Goal: Task Accomplishment & Management: Complete application form

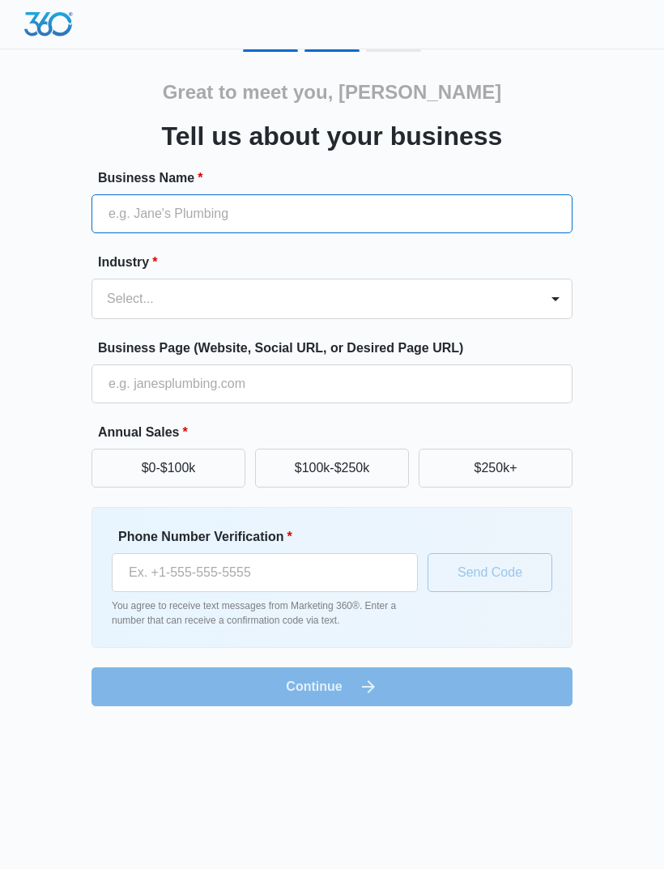
click at [461, 211] on input "Business Name *" at bounding box center [332, 213] width 481 height 39
type input "Beauty by [PERSON_NAME]"
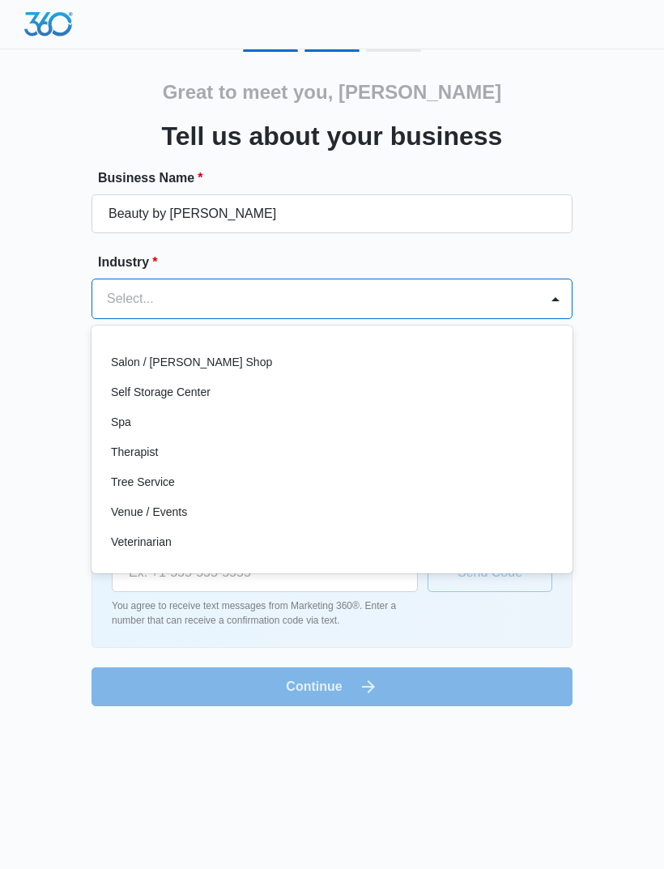
scroll to position [1253, 0]
click at [527, 425] on div "Spa" at bounding box center [330, 422] width 439 height 17
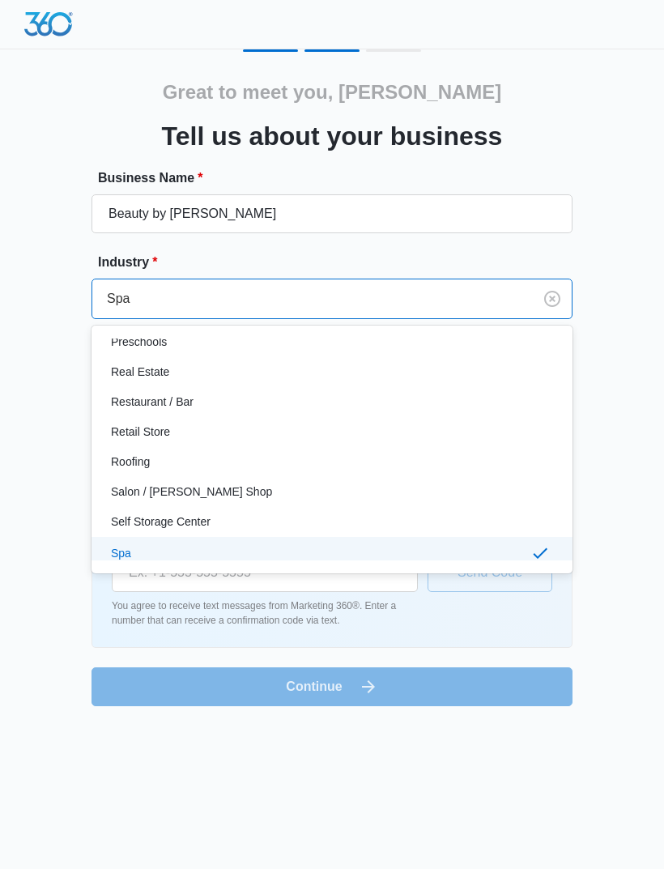
scroll to position [1131, 0]
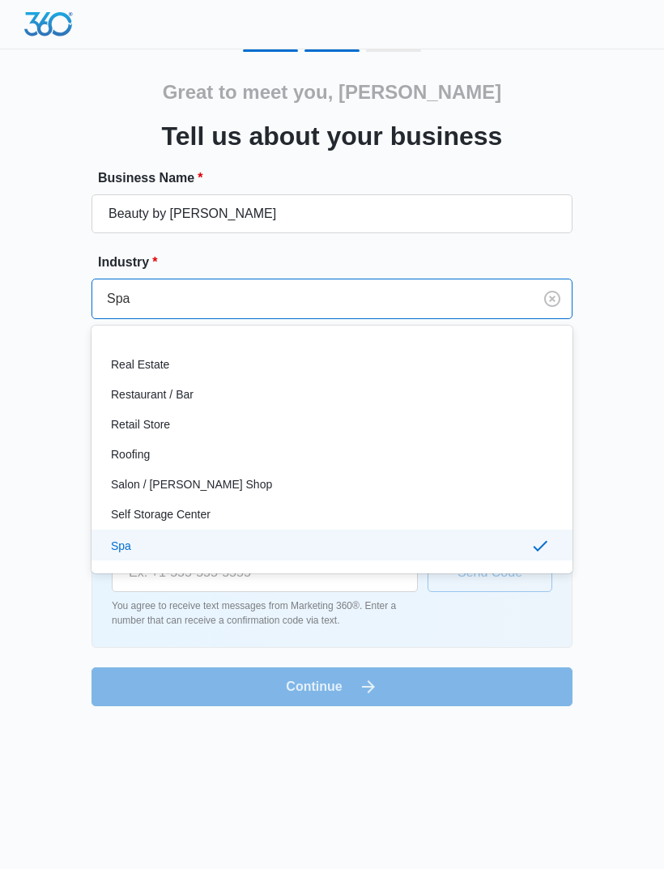
click at [622, 357] on div "Great to meet you, Alexis Tell us about your business Business Name * Beauty by…" at bounding box center [332, 377] width 631 height 657
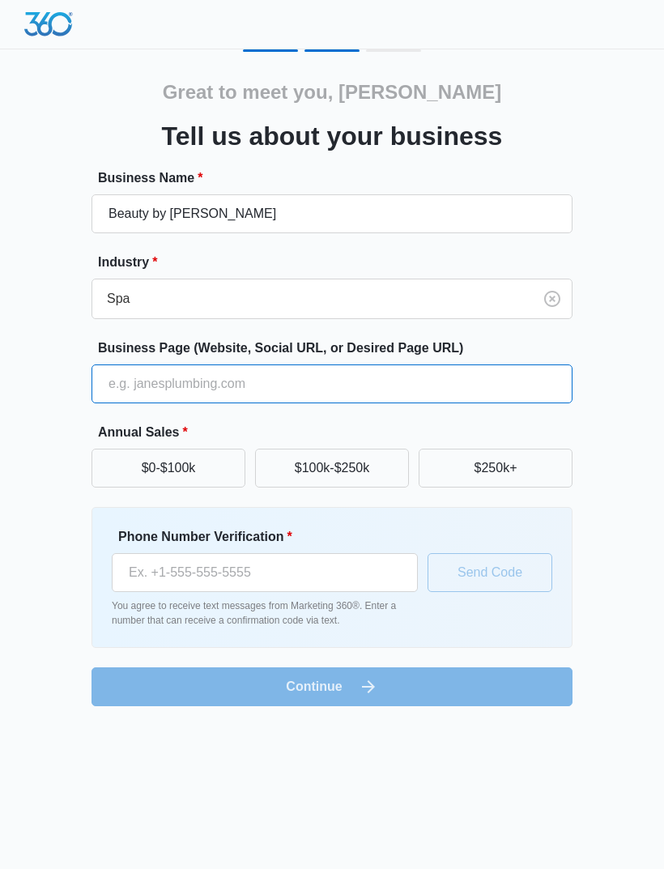
click at [531, 380] on input "Business Page (Website, Social URL, or Desired Page URL)" at bounding box center [332, 384] width 481 height 39
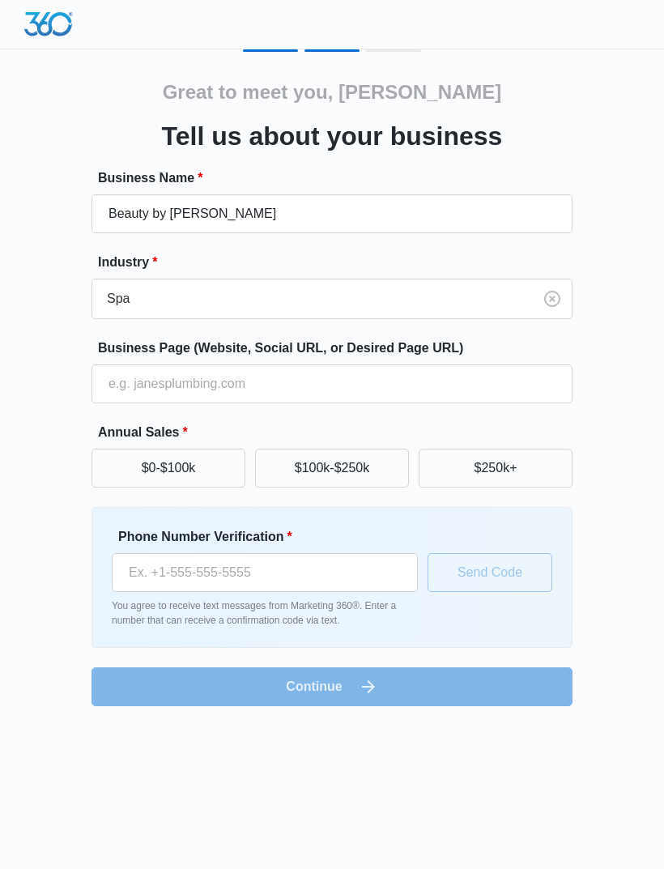
click at [234, 468] on button "$0-$100k" at bounding box center [169, 468] width 154 height 39
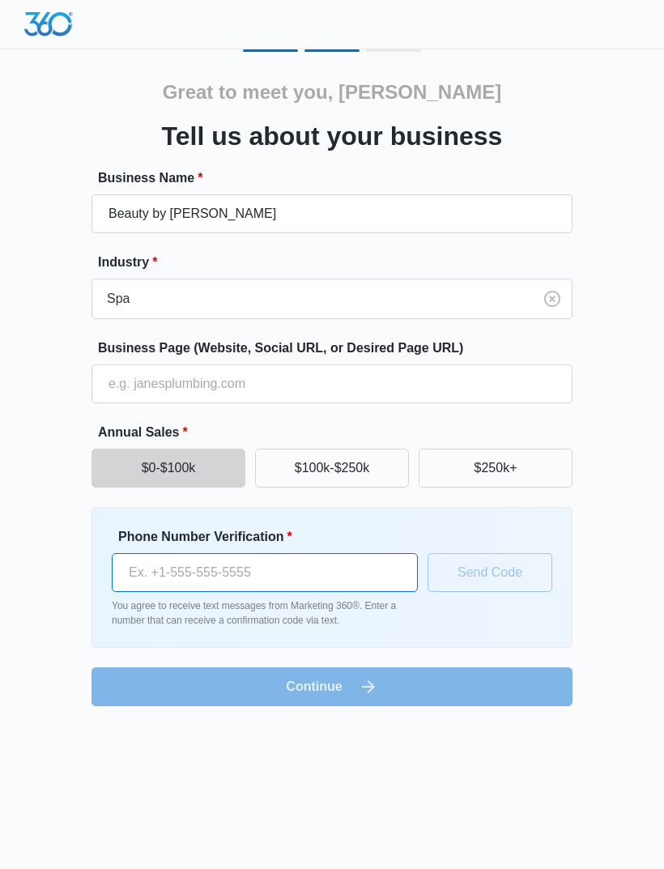
click at [337, 579] on input "Phone Number Verification *" at bounding box center [265, 572] width 306 height 39
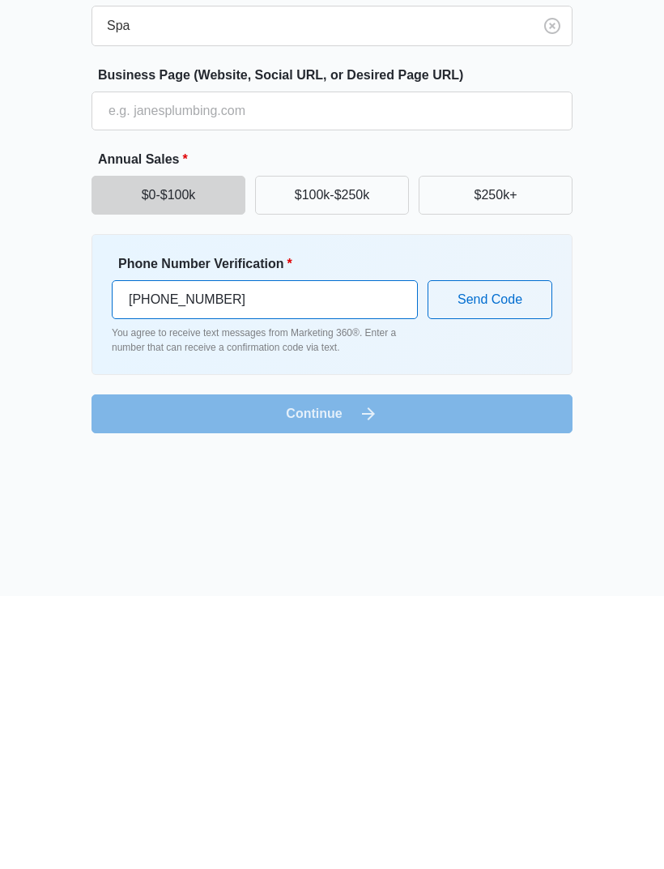
type input "(605) 488-0215"
click at [524, 553] on button "Send Code" at bounding box center [490, 572] width 125 height 39
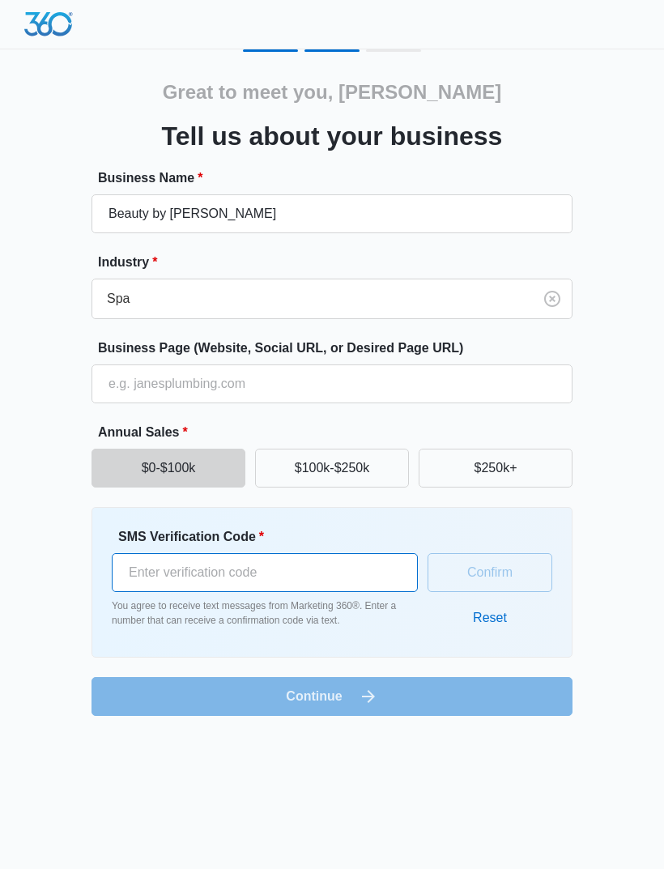
click at [376, 584] on input "SMS Verification Code *" at bounding box center [265, 572] width 306 height 39
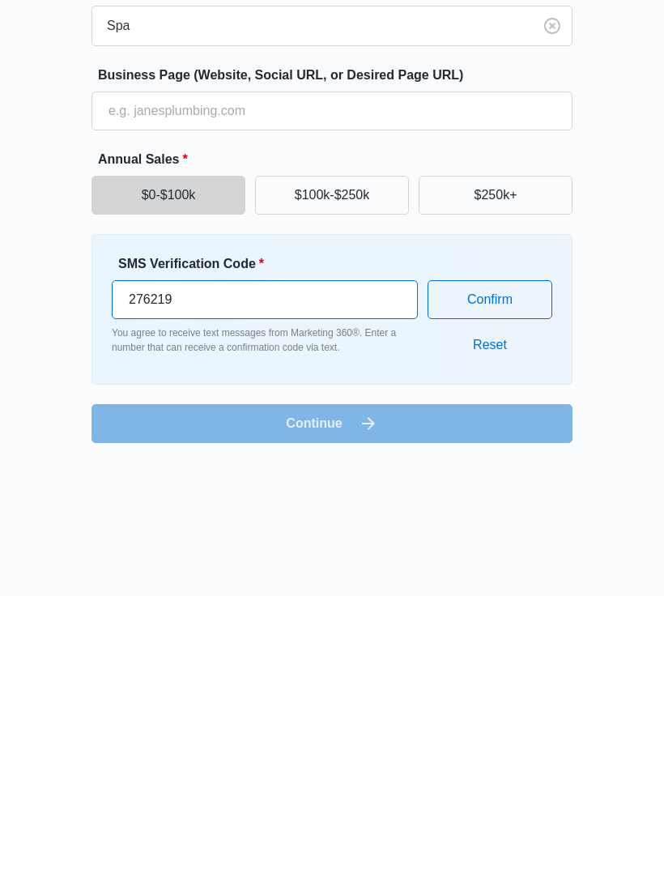
type input "276219"
click at [530, 553] on button "Confirm" at bounding box center [490, 572] width 125 height 39
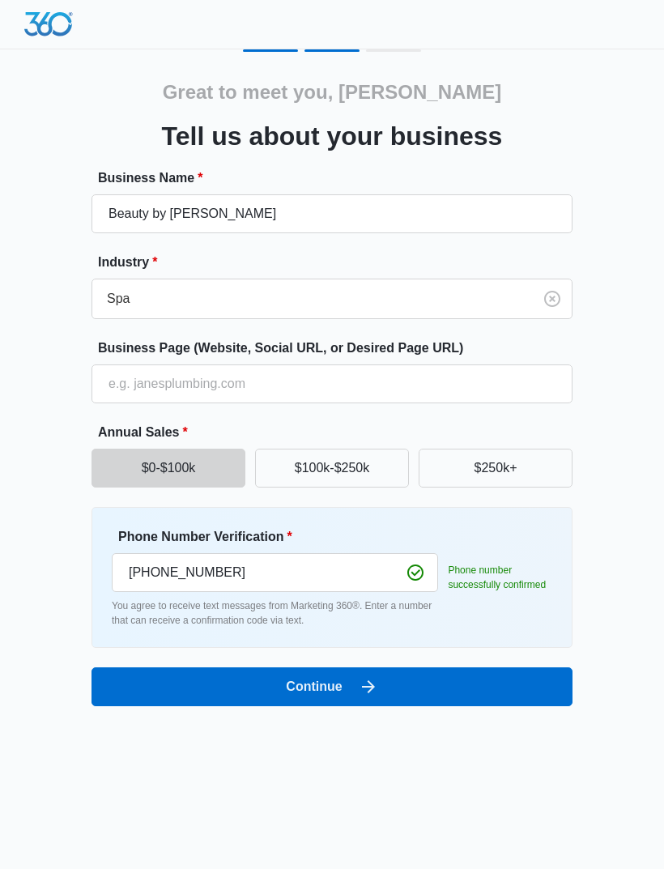
click at [156, 679] on button "Continue" at bounding box center [332, 687] width 481 height 39
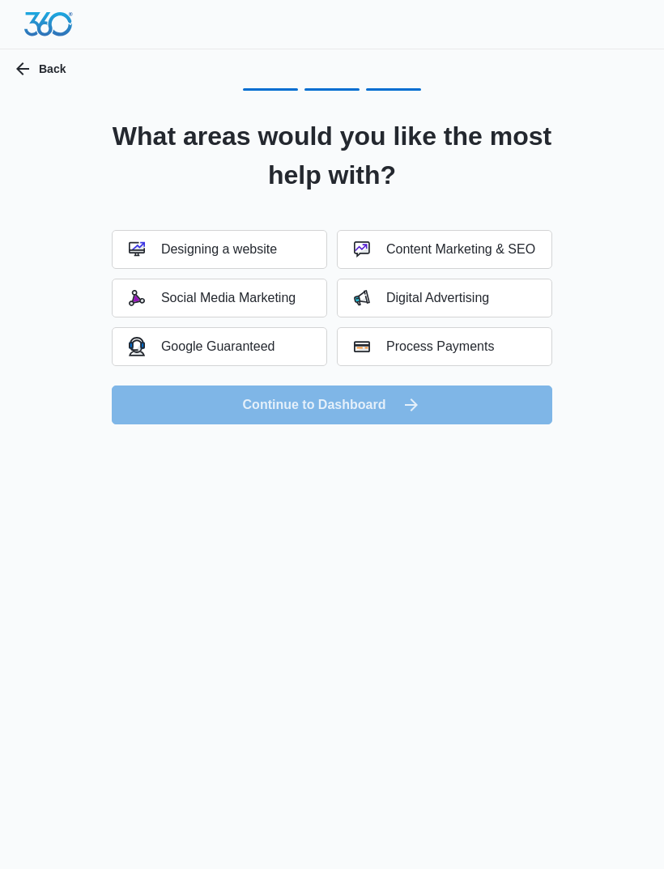
click at [527, 249] on div "Content Marketing & SEO" at bounding box center [444, 249] width 181 height 16
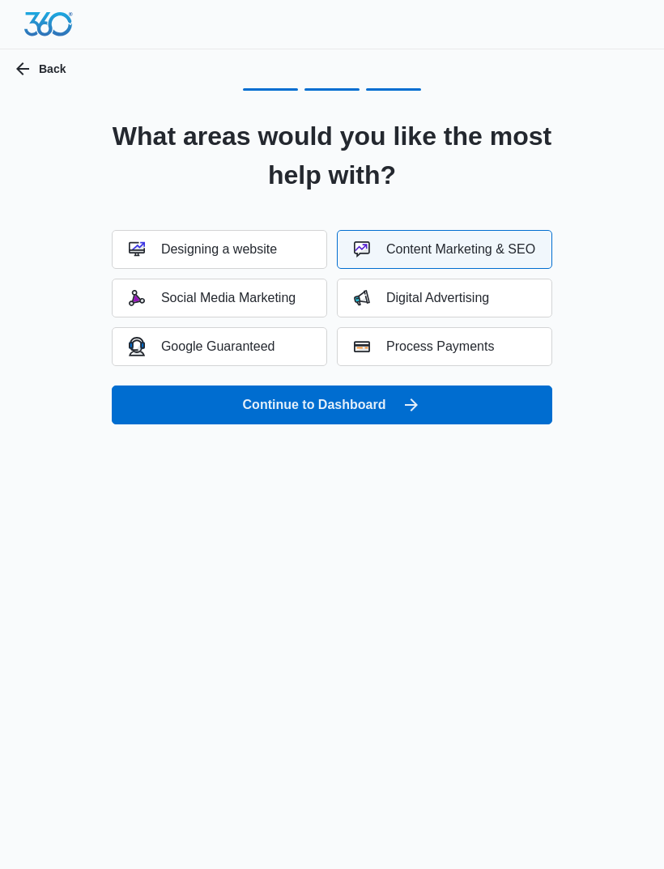
click at [310, 305] on button "Social Media Marketing" at bounding box center [220, 298] width 216 height 39
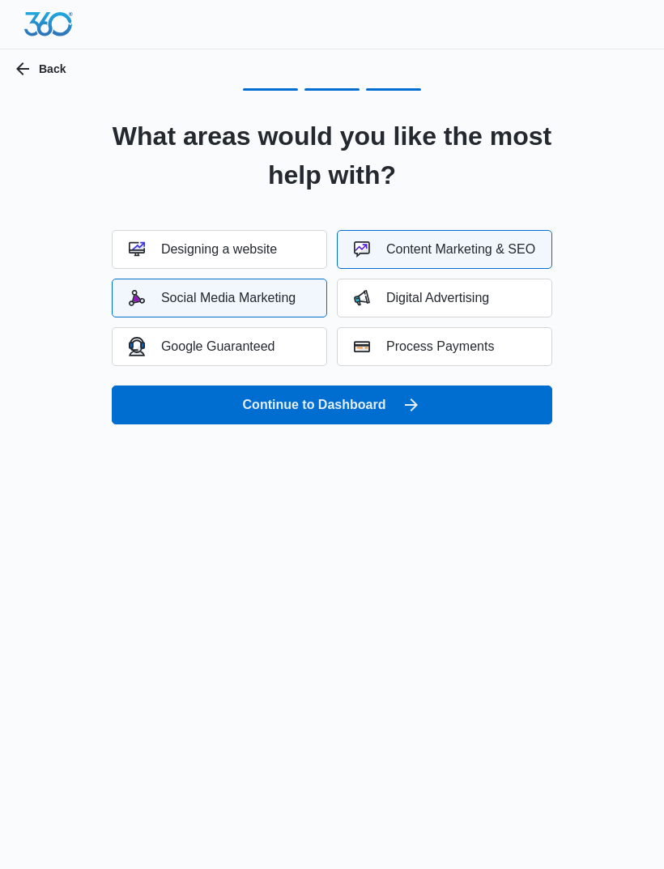
click at [516, 408] on button "Continue to Dashboard" at bounding box center [332, 405] width 441 height 39
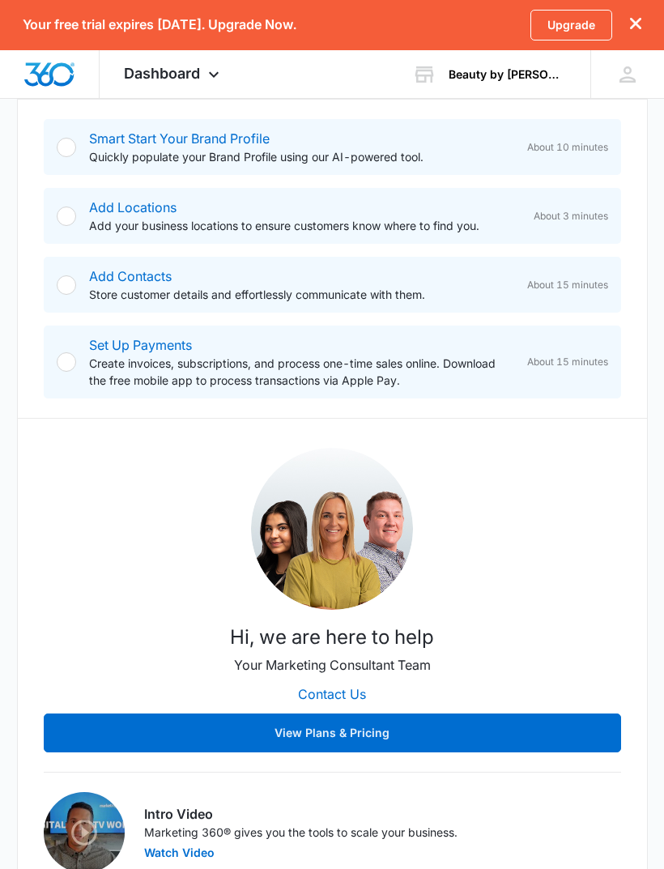
scroll to position [358, 0]
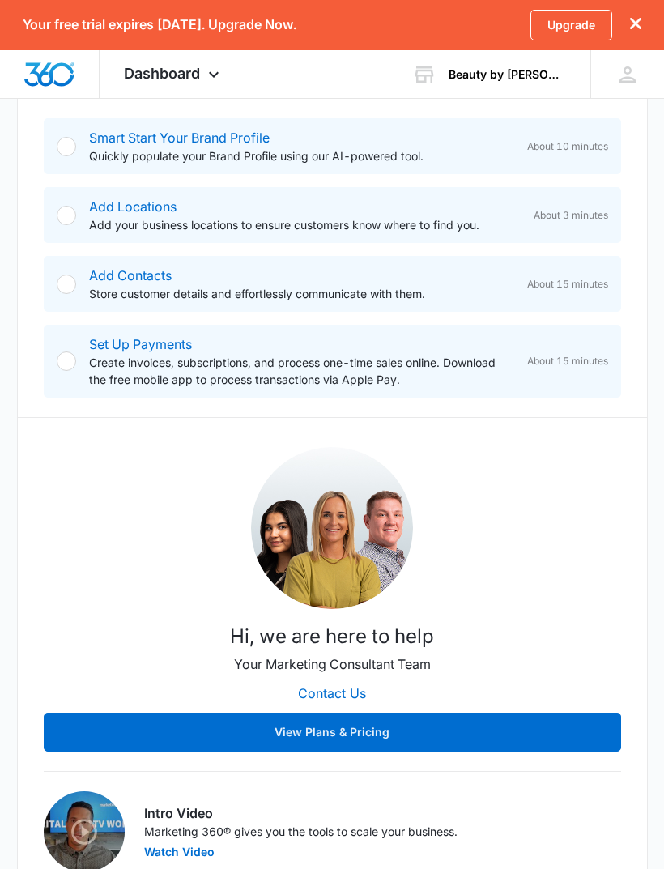
click at [547, 737] on button "View Plans & Pricing" at bounding box center [333, 733] width 578 height 39
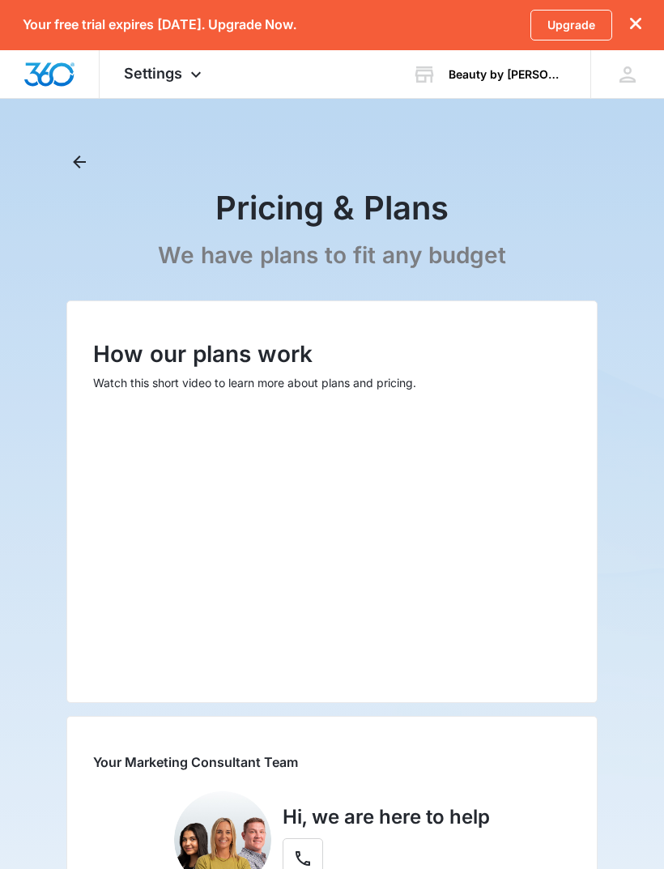
click at [74, 157] on icon "Back" at bounding box center [79, 161] width 19 height 19
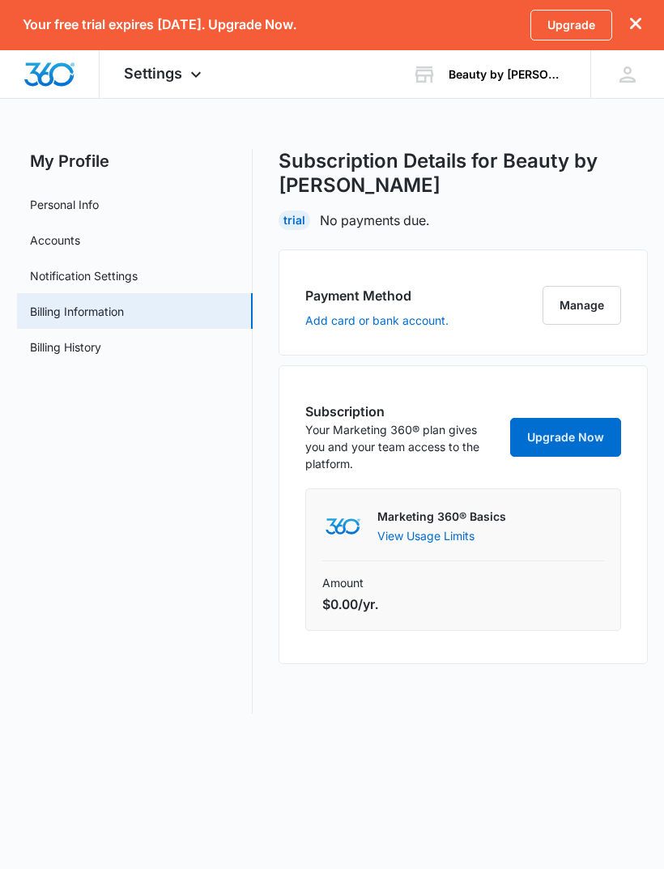
click at [86, 201] on link "Personal Info" at bounding box center [64, 204] width 69 height 17
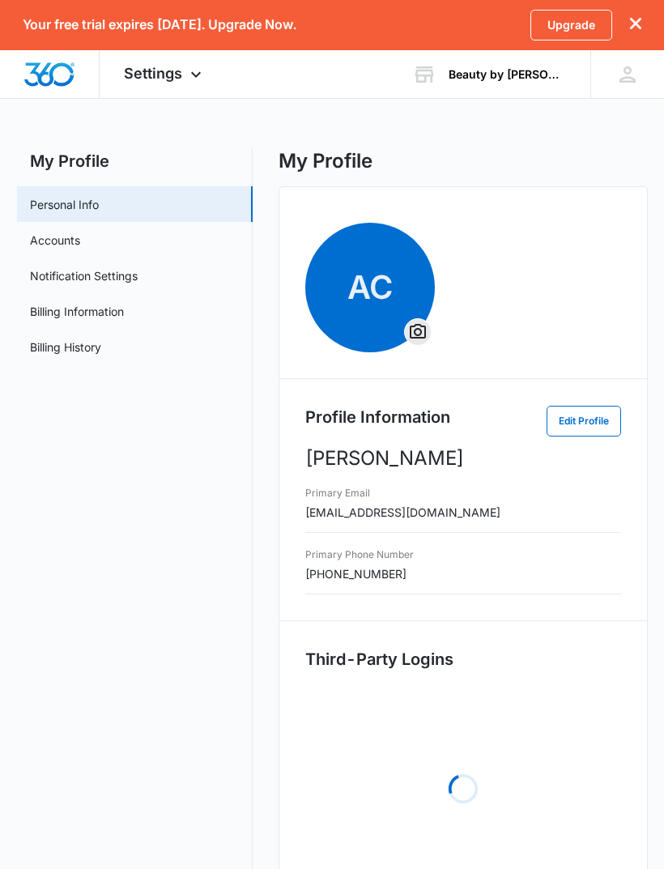
click at [93, 168] on h2 "My Profile" at bounding box center [135, 161] width 236 height 24
click at [528, 77] on div "Beauty by [PERSON_NAME]" at bounding box center [508, 74] width 118 height 13
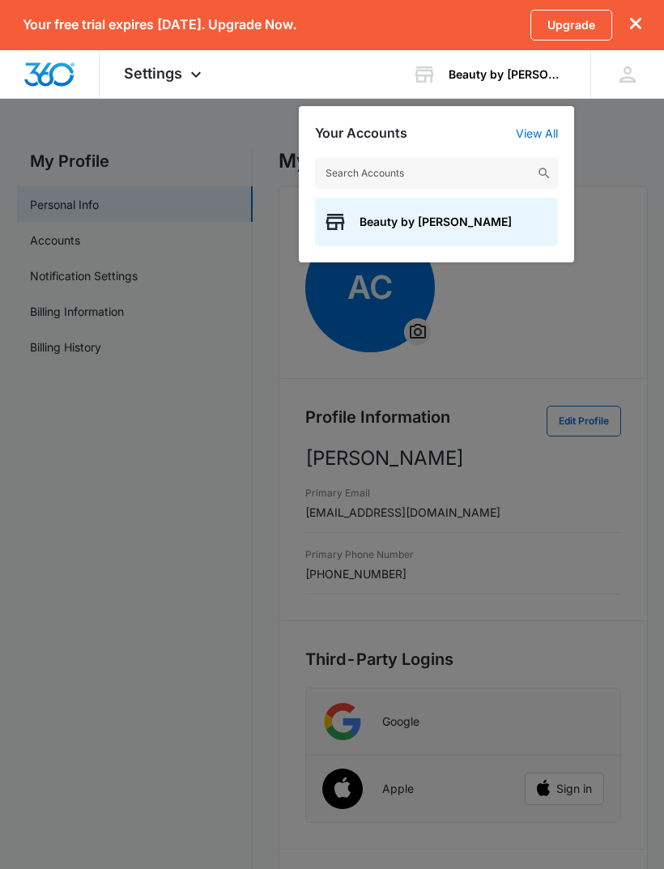
click at [622, 139] on div at bounding box center [332, 434] width 664 height 869
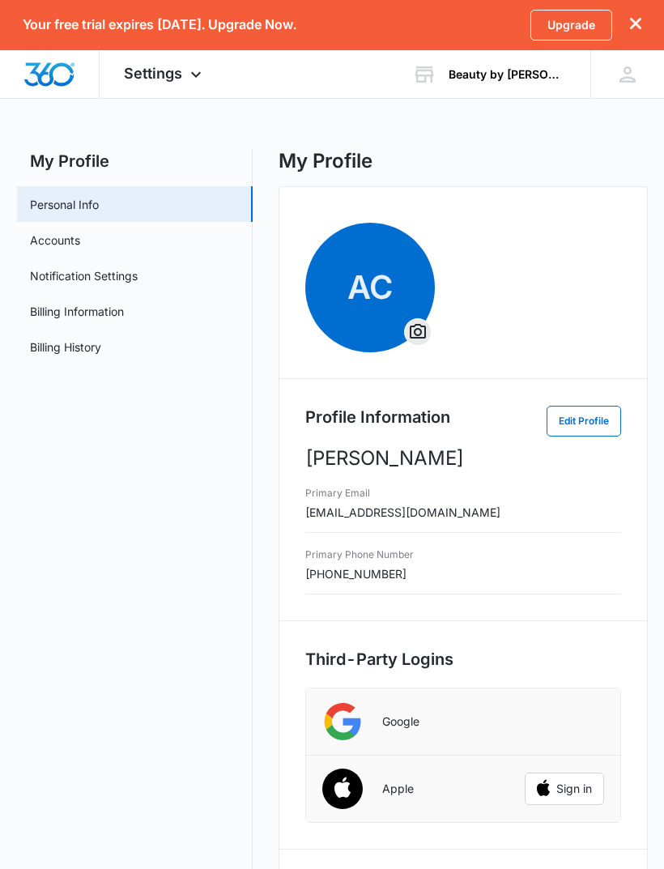
click at [56, 85] on img "Dashboard" at bounding box center [49, 74] width 52 height 24
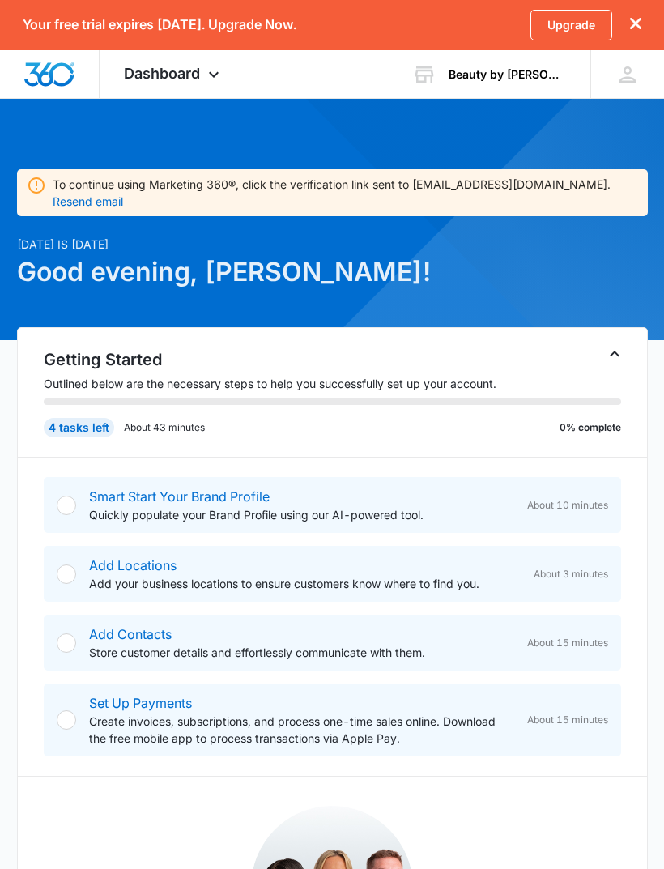
click at [528, 496] on div "Smart Start Your Brand Profile Quickly populate your Brand Profile using our AI…" at bounding box center [348, 505] width 519 height 36
click at [134, 489] on link "Smart Start Your Brand Profile" at bounding box center [179, 497] width 181 height 16
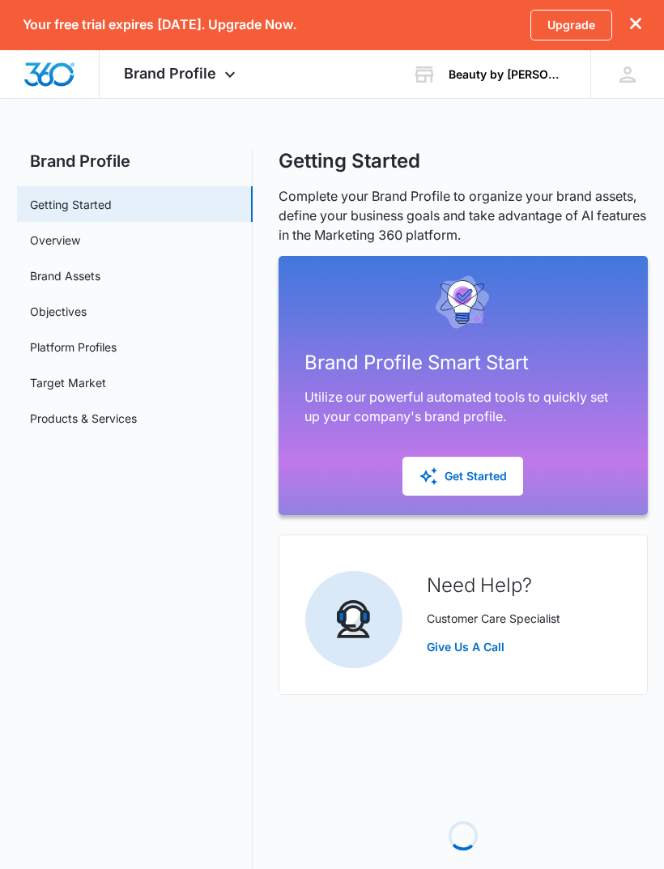
click at [186, 510] on nav "Brand Profile Getting Started Overview Brand Assets Objectives Platform Profile…" at bounding box center [135, 553] width 236 height 809
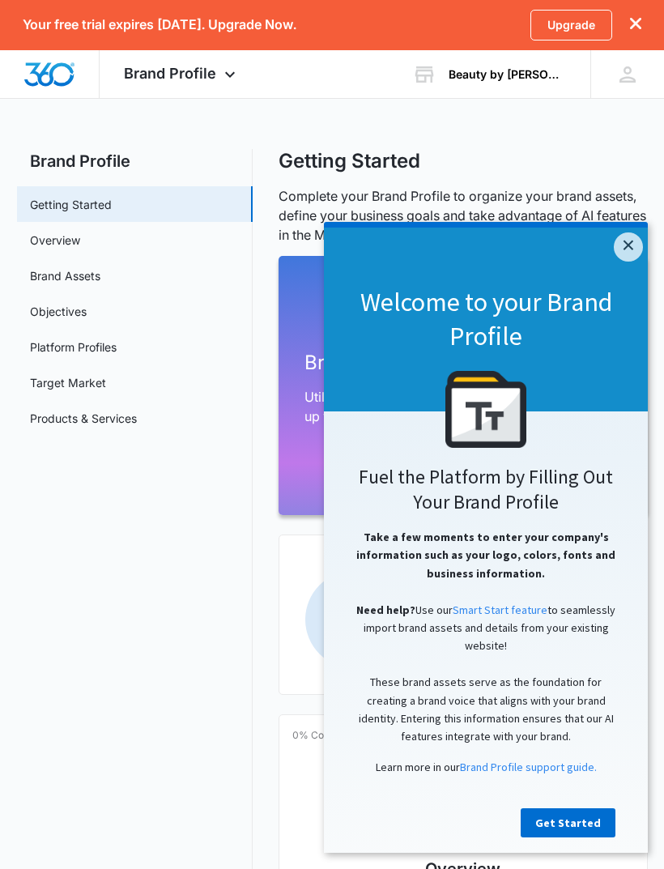
click at [595, 829] on link "Get Started" at bounding box center [568, 823] width 95 height 29
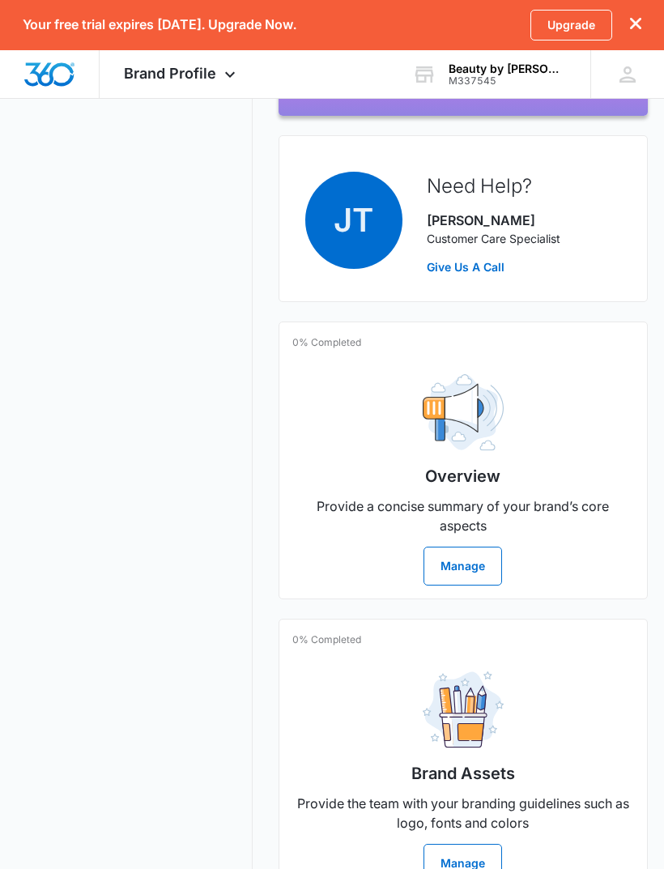
scroll to position [400, 0]
click at [484, 571] on button "Manage" at bounding box center [463, 565] width 79 height 39
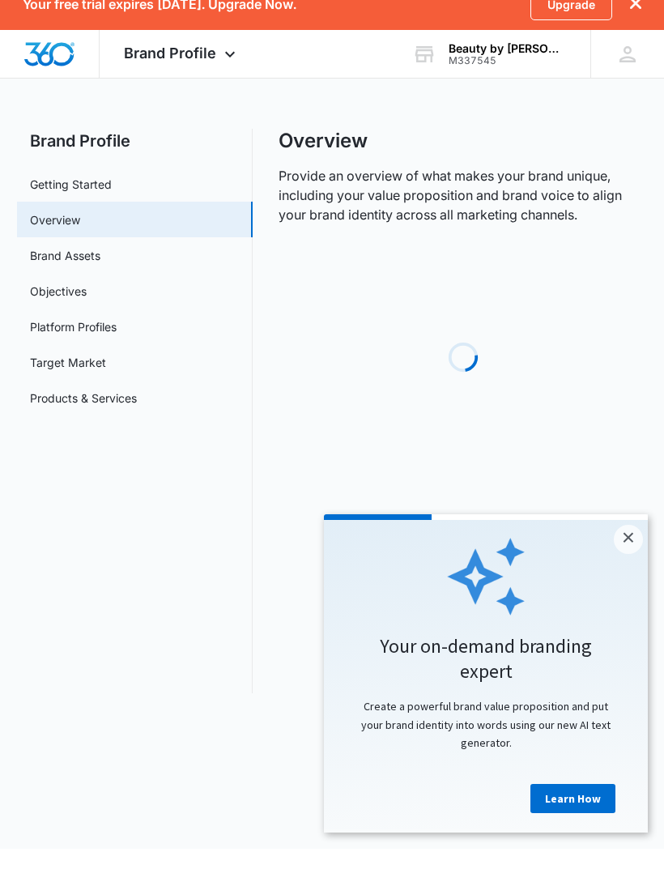
scroll to position [20, 0]
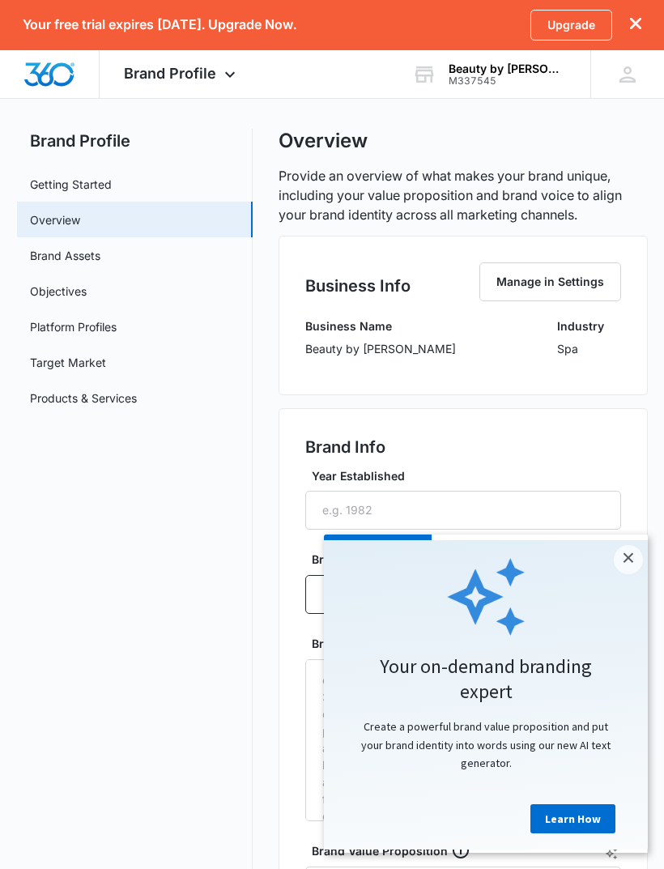
click at [637, 565] on link "×" at bounding box center [628, 559] width 29 height 29
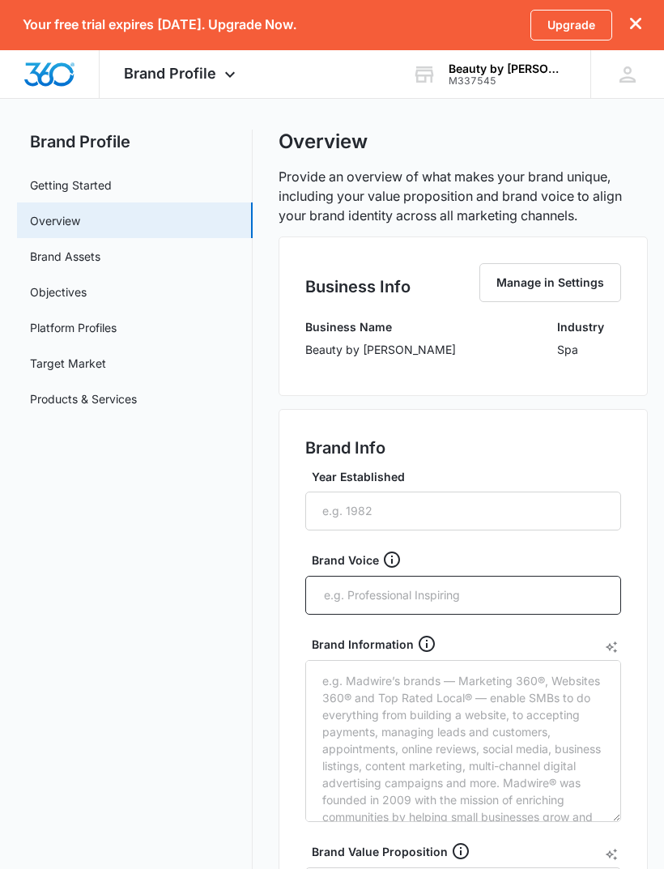
scroll to position [0, 0]
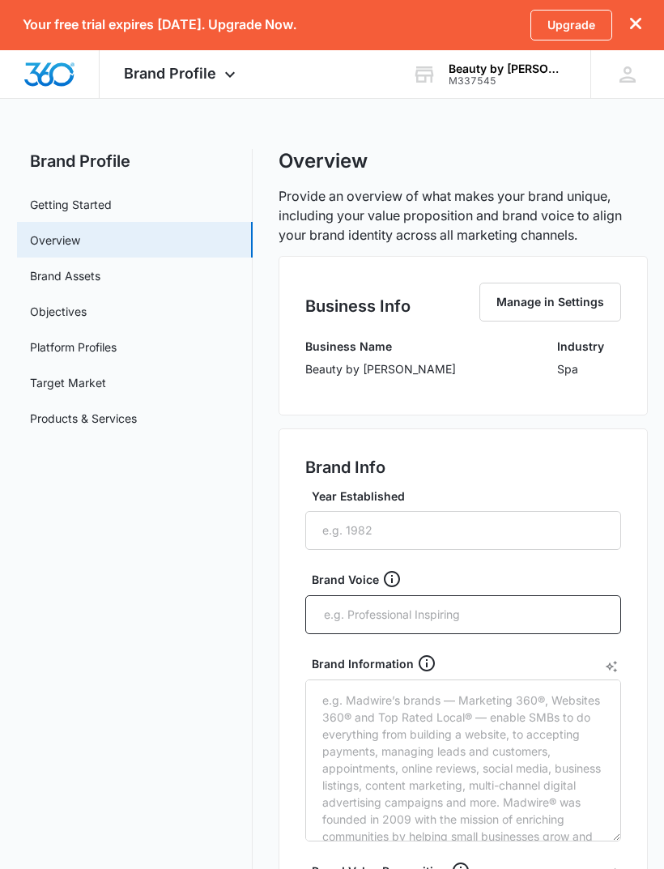
click at [100, 280] on link "Brand Assets" at bounding box center [65, 275] width 70 height 17
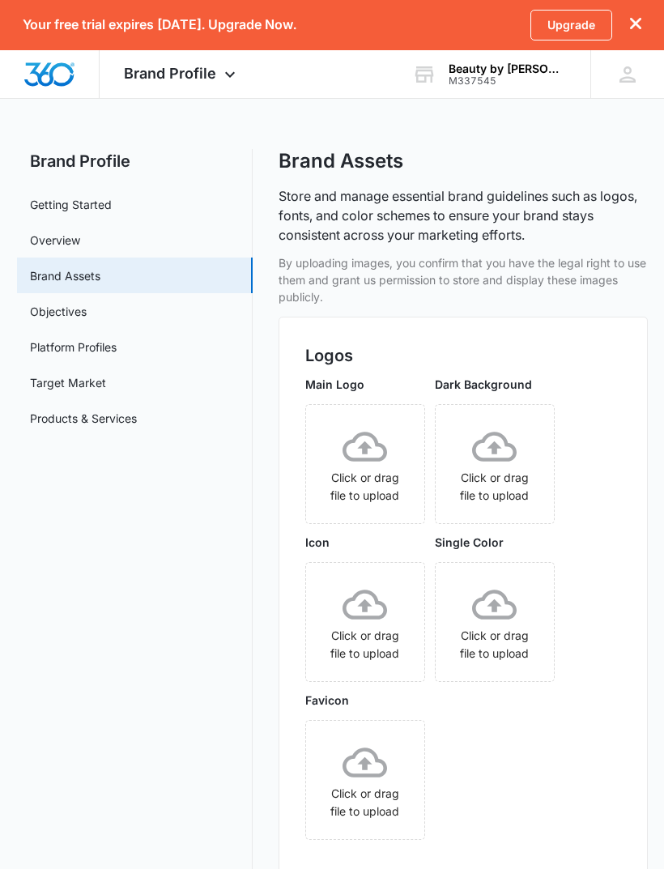
click at [77, 318] on link "Objectives" at bounding box center [58, 311] width 57 height 17
